Goal: Task Accomplishment & Management: Complete application form

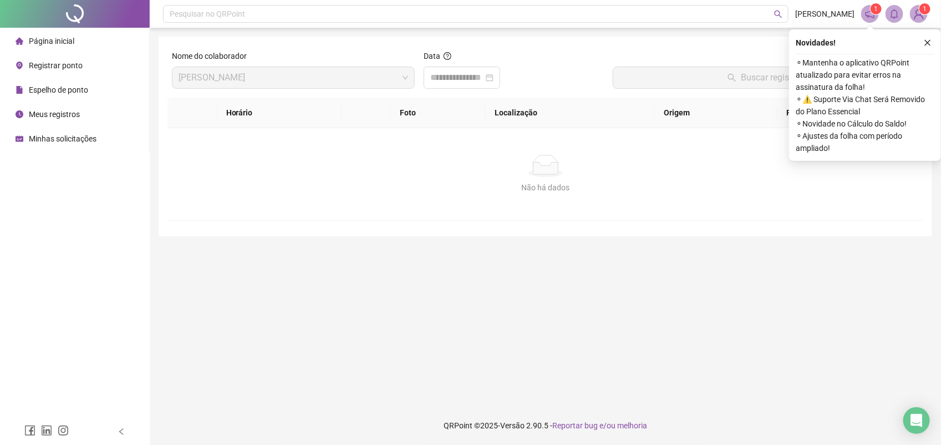
click at [50, 64] on span "Registrar ponto" at bounding box center [56, 65] width 54 height 9
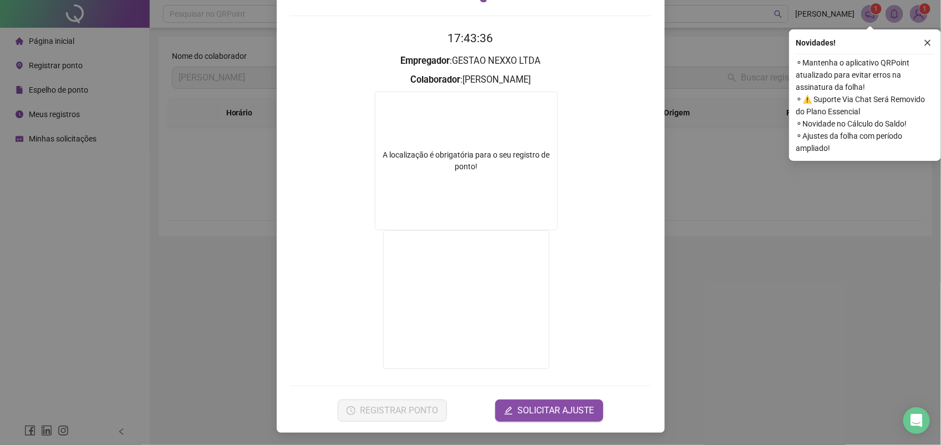
scroll to position [90, 0]
click at [555, 403] on span "SOLICITAR AJUSTE" at bounding box center [556, 409] width 77 height 13
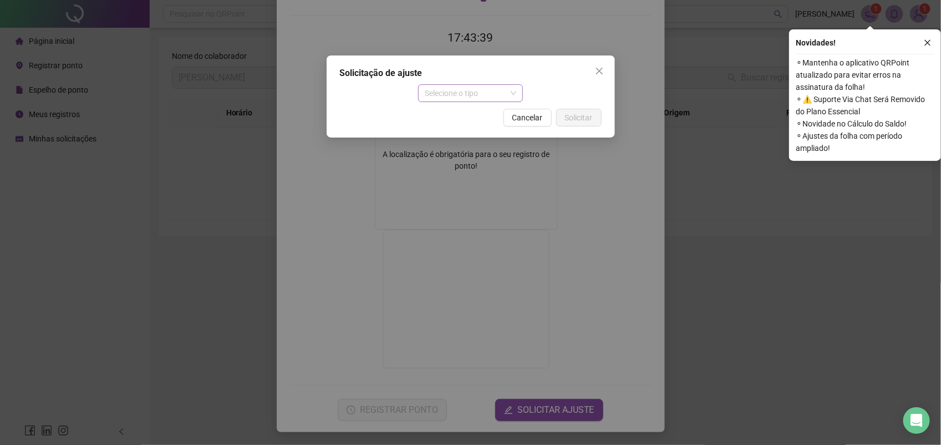
click at [477, 96] on span "Selecione o tipo" at bounding box center [471, 93] width 92 height 17
click at [472, 129] on div "Atestado" at bounding box center [470, 133] width 87 height 12
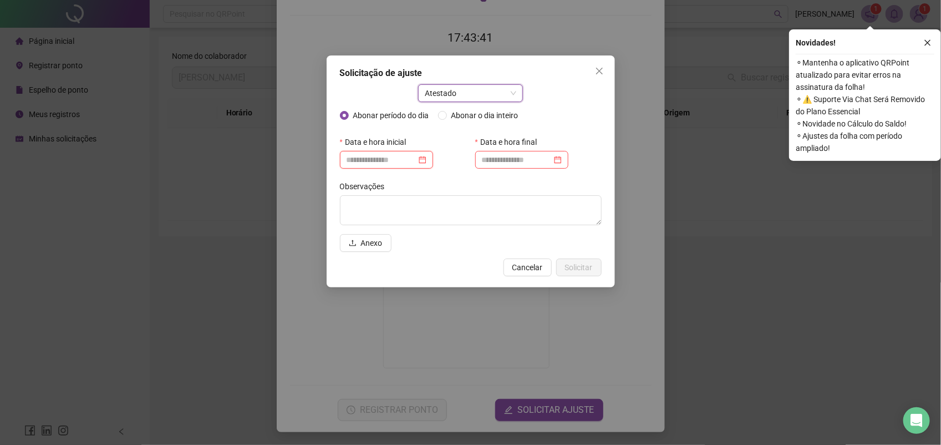
click at [389, 159] on input at bounding box center [382, 160] width 70 height 12
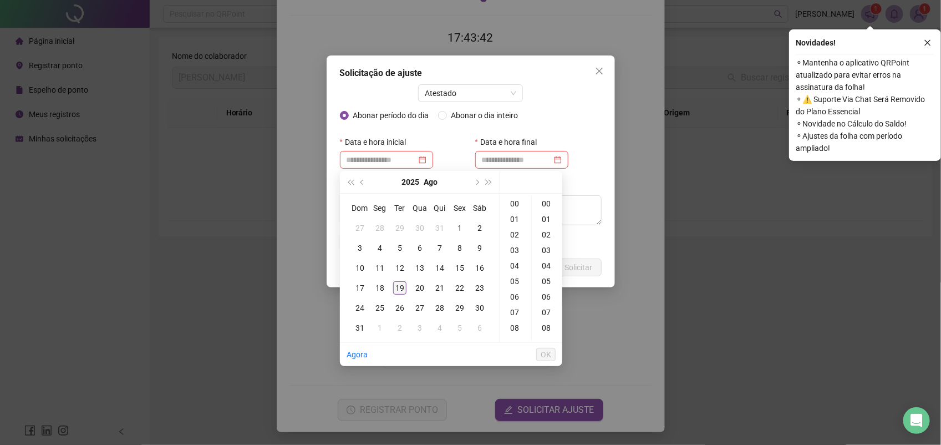
click at [403, 286] on div "19" at bounding box center [399, 287] width 13 height 13
click at [514, 328] on div "08" at bounding box center [516, 328] width 27 height 16
click at [547, 322] on div "30" at bounding box center [547, 323] width 27 height 16
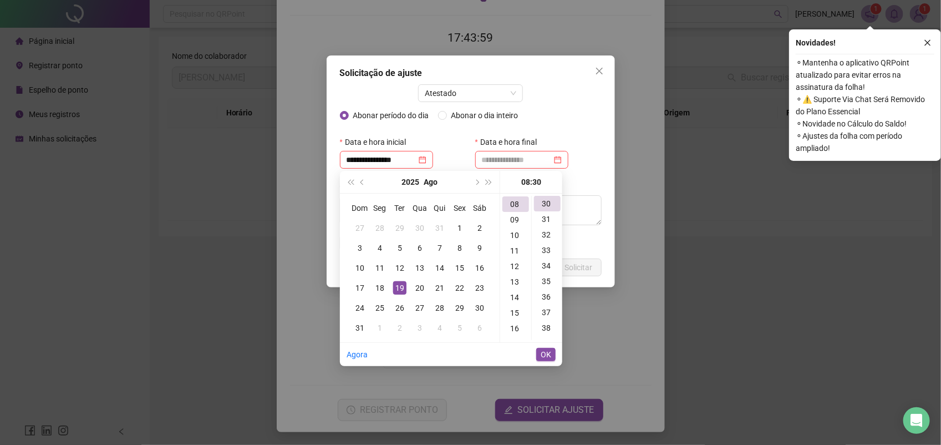
type input "**********"
click at [546, 356] on span "OK" at bounding box center [546, 354] width 11 height 12
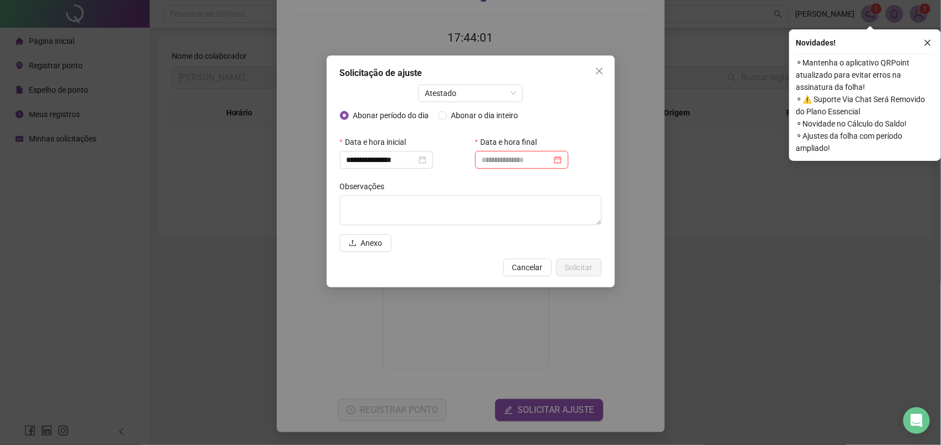
click at [511, 160] on input at bounding box center [517, 160] width 70 height 12
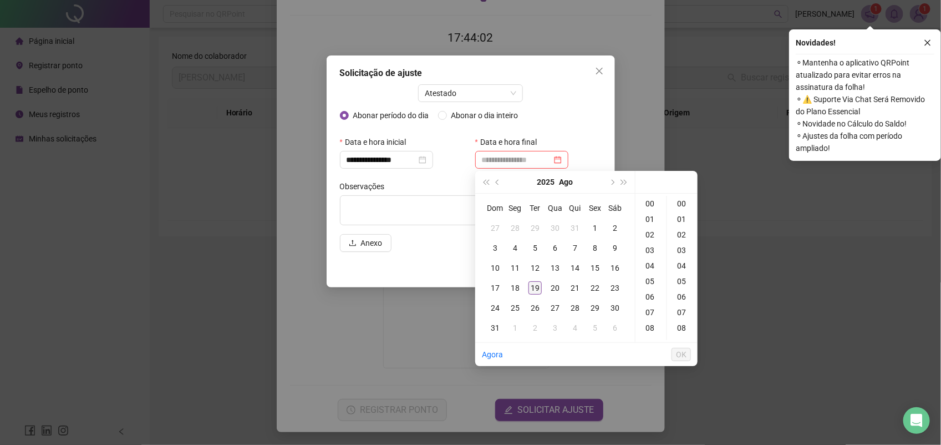
click at [533, 285] on div "19" at bounding box center [535, 287] width 13 height 13
click at [653, 270] on div "09" at bounding box center [651, 274] width 27 height 16
click at [678, 281] on div "05" at bounding box center [683, 281] width 27 height 16
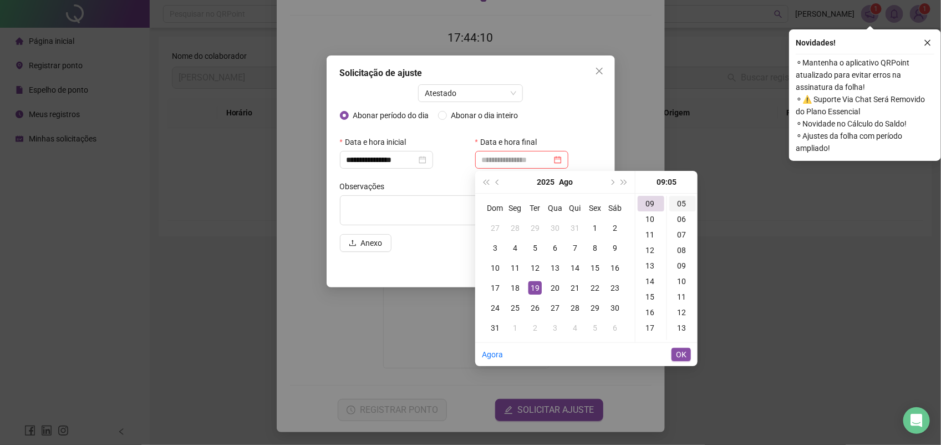
click at [684, 204] on div "05" at bounding box center [683, 204] width 27 height 16
type input "**********"
click at [686, 352] on span "OK" at bounding box center [681, 354] width 11 height 12
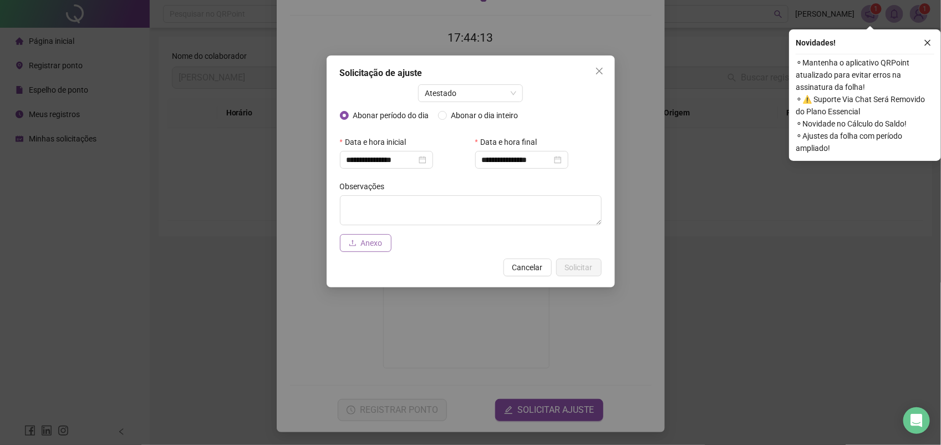
click at [376, 237] on span "Anexo" at bounding box center [372, 243] width 22 height 12
click at [576, 263] on span "Solicitar" at bounding box center [579, 267] width 28 height 12
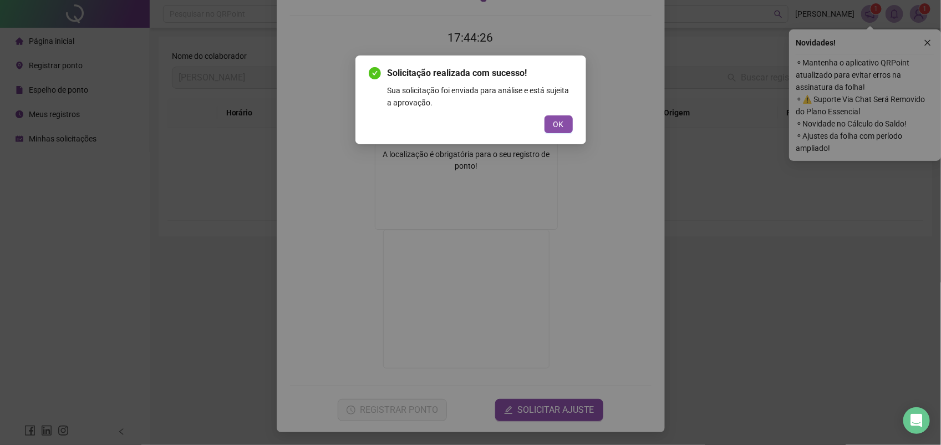
click at [564, 123] on button "OK" at bounding box center [559, 124] width 28 height 18
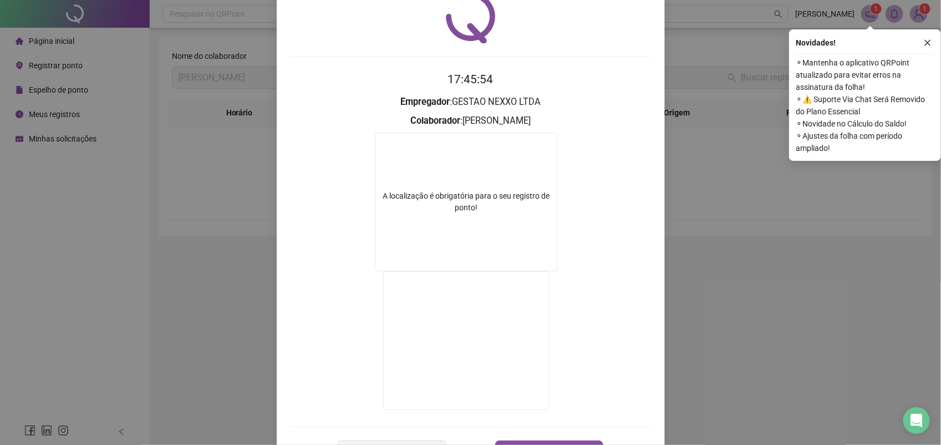
scroll to position [0, 0]
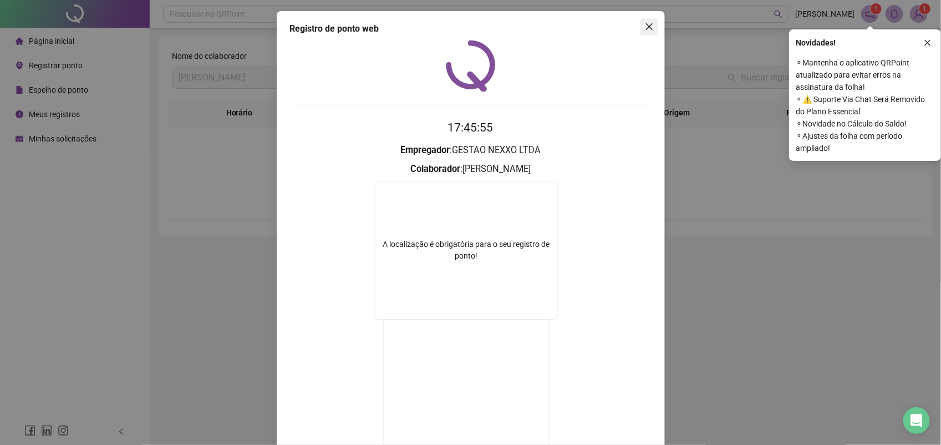
click at [646, 31] on button "Close" at bounding box center [650, 27] width 18 height 18
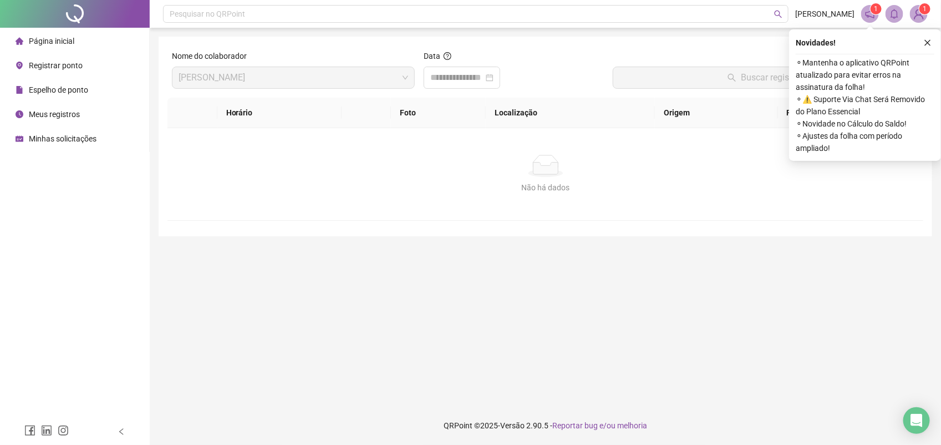
click at [46, 63] on span "Registrar ponto" at bounding box center [56, 65] width 54 height 9
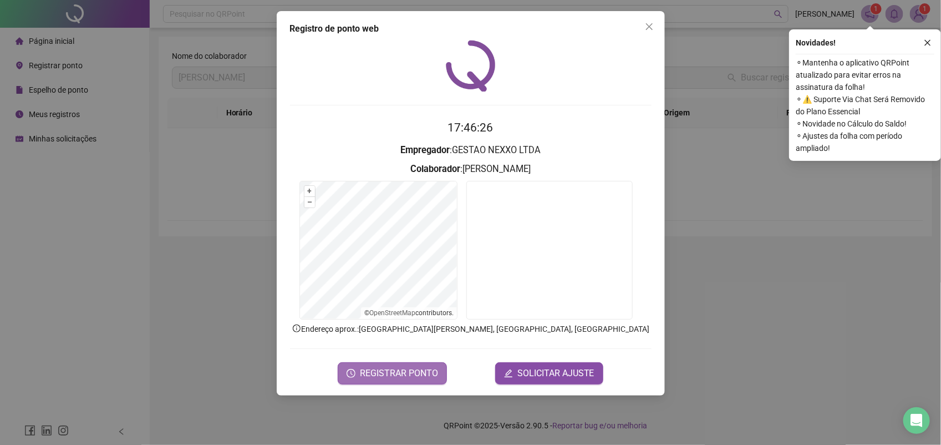
click at [388, 375] on span "REGISTRAR PONTO" at bounding box center [399, 373] width 78 height 13
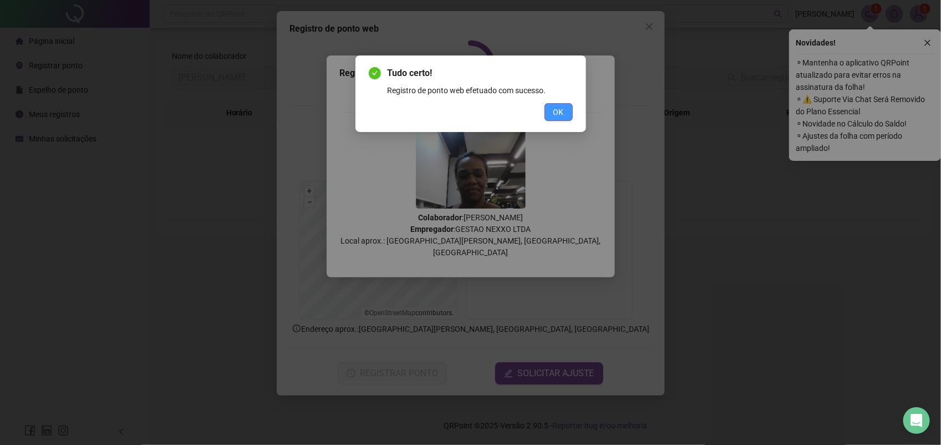
click at [559, 109] on span "OK" at bounding box center [559, 112] width 11 height 12
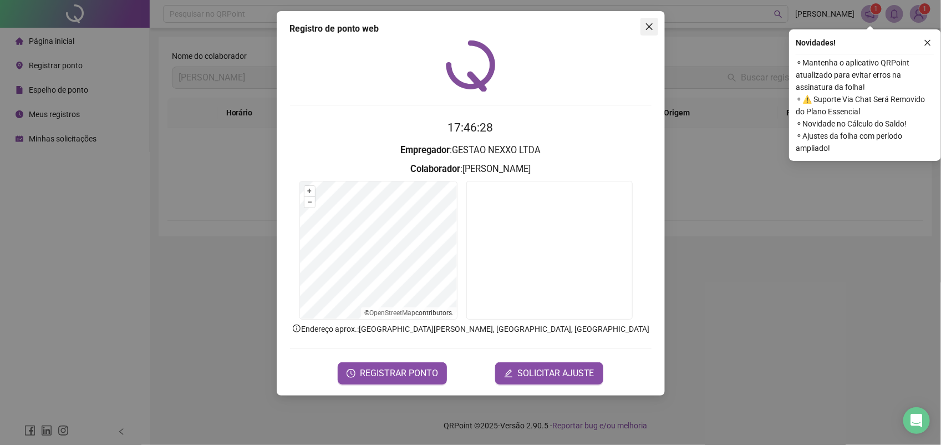
click at [645, 29] on icon "close" at bounding box center [649, 26] width 9 height 9
